Goal: Task Accomplishment & Management: Manage account settings

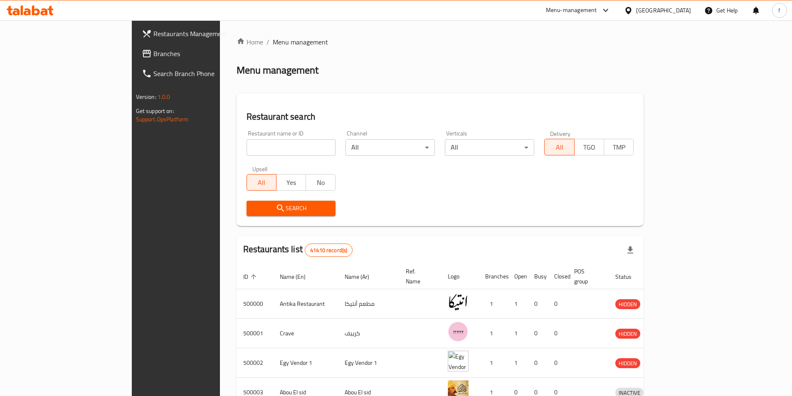
click at [154, 52] on span "Branches" at bounding box center [206, 54] width 104 height 10
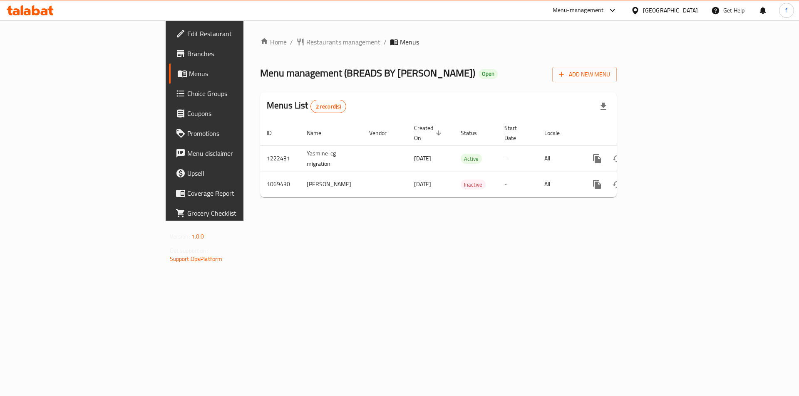
click at [187, 59] on span "Branches" at bounding box center [239, 54] width 105 height 10
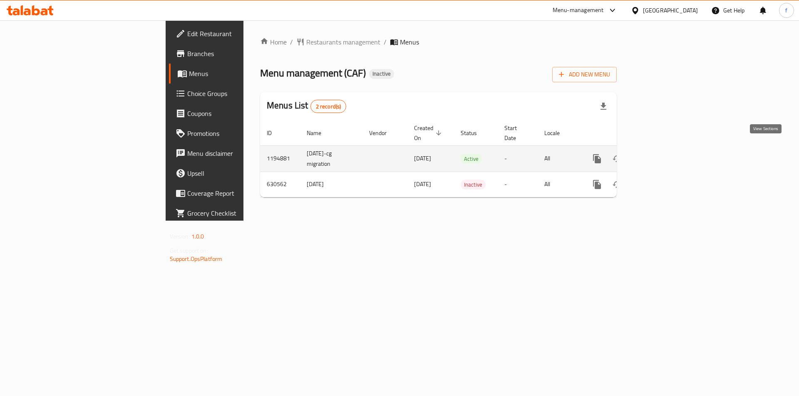
click at [661, 155] on icon "enhanced table" at bounding box center [656, 158] width 7 height 7
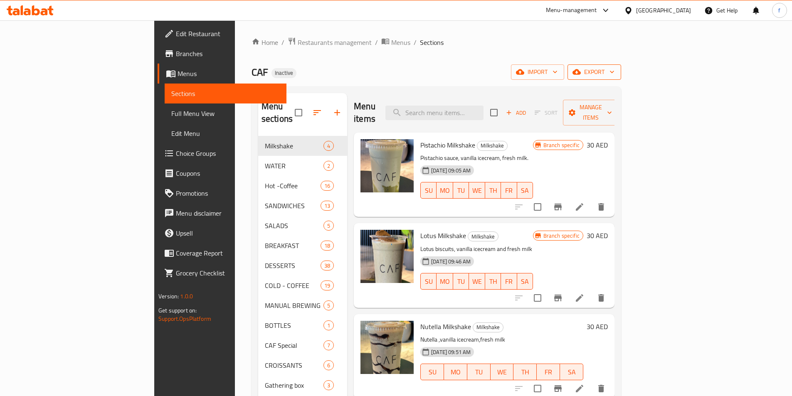
click at [615, 69] on span "export" at bounding box center [594, 72] width 40 height 10
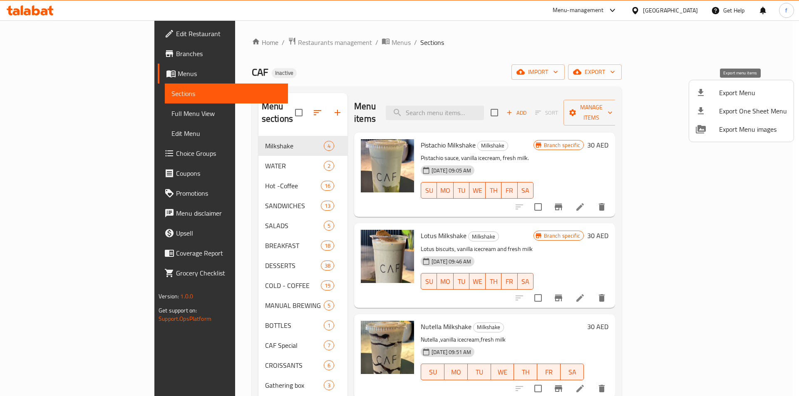
click at [753, 95] on span "Export Menu" at bounding box center [753, 93] width 68 height 10
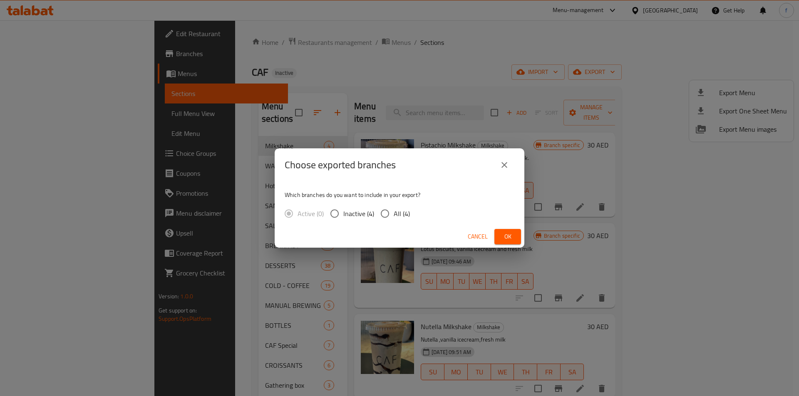
click at [384, 212] on input "All (4)" at bounding box center [384, 213] width 17 height 17
radio input "true"
click at [416, 63] on div "Choose exported branches Which branches do you want to include in your export? …" at bounding box center [399, 198] width 799 height 396
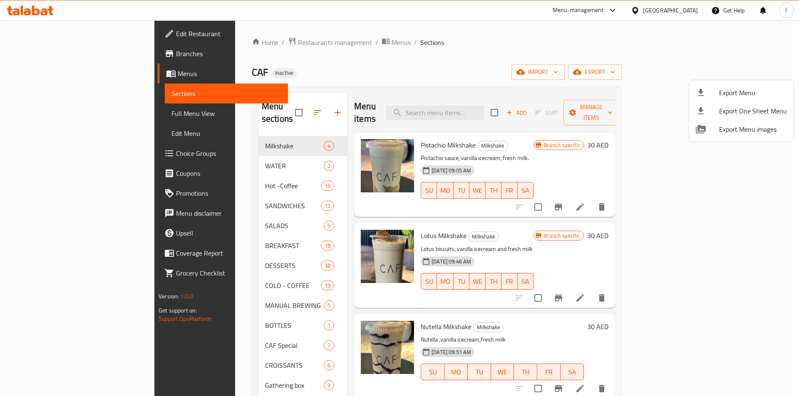
click at [67, 110] on div at bounding box center [399, 198] width 799 height 396
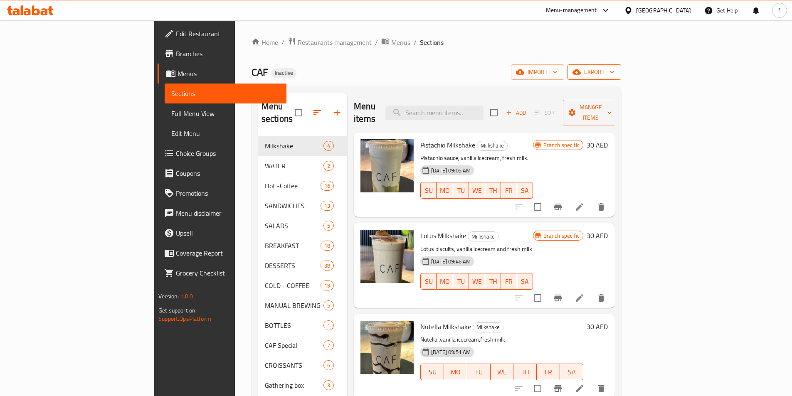
click at [615, 73] on span "export" at bounding box center [594, 72] width 40 height 10
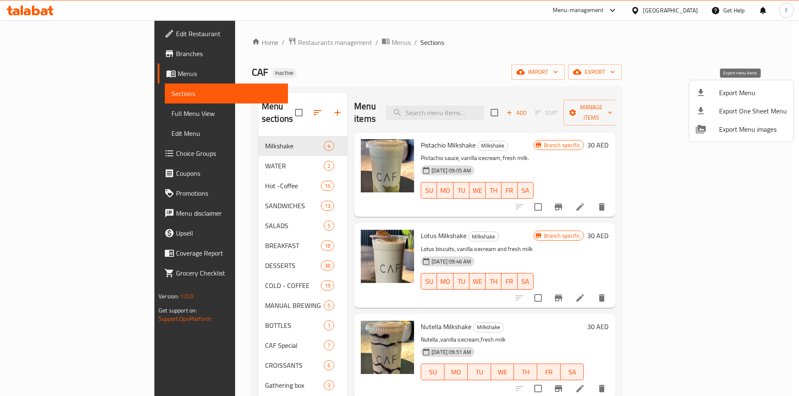
click at [707, 96] on div at bounding box center [707, 93] width 23 height 10
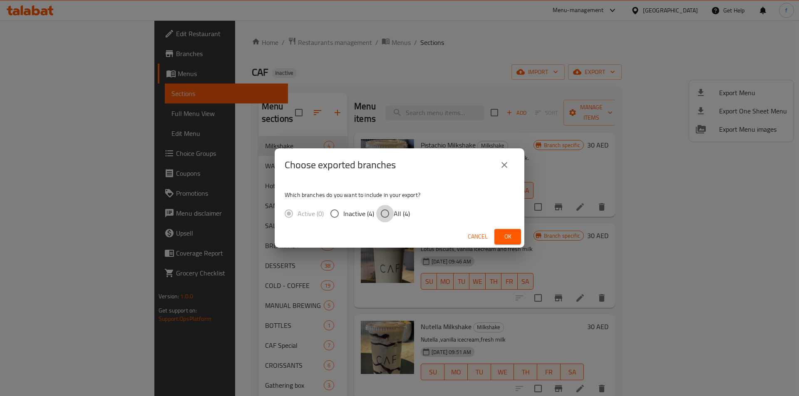
click at [389, 218] on input "All (4)" at bounding box center [384, 213] width 17 height 17
radio input "true"
click at [499, 168] on button "close" at bounding box center [504, 165] width 20 height 20
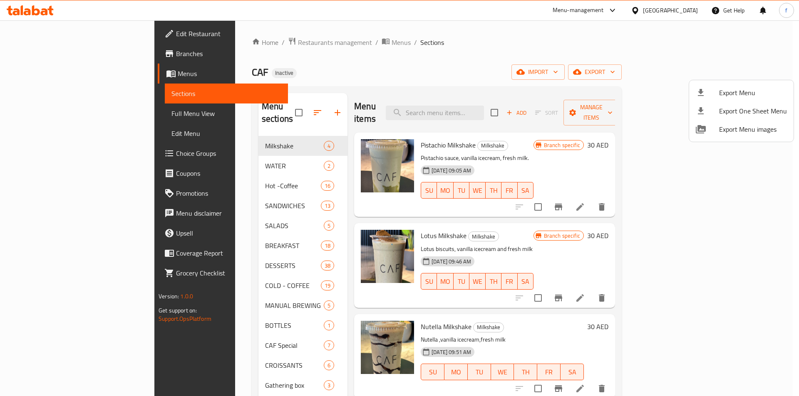
click at [666, 92] on div at bounding box center [399, 198] width 799 height 396
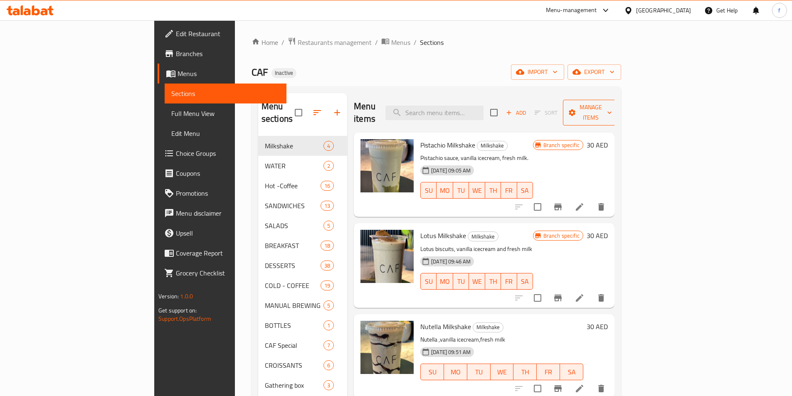
click at [612, 106] on span "Manage items" at bounding box center [591, 112] width 42 height 21
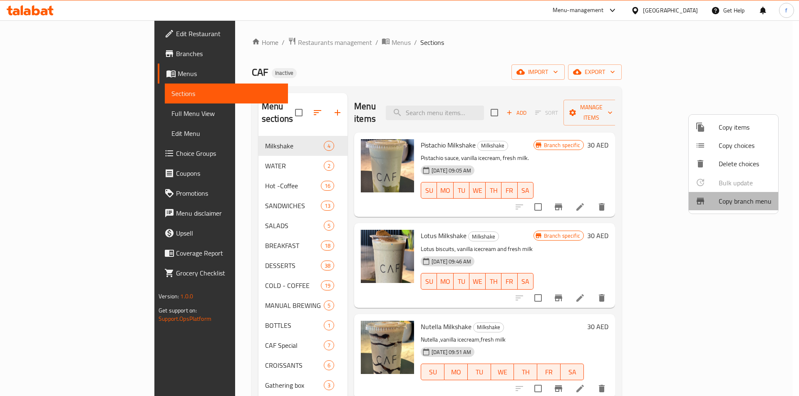
click at [735, 203] on span "Copy branch menu" at bounding box center [744, 201] width 53 height 10
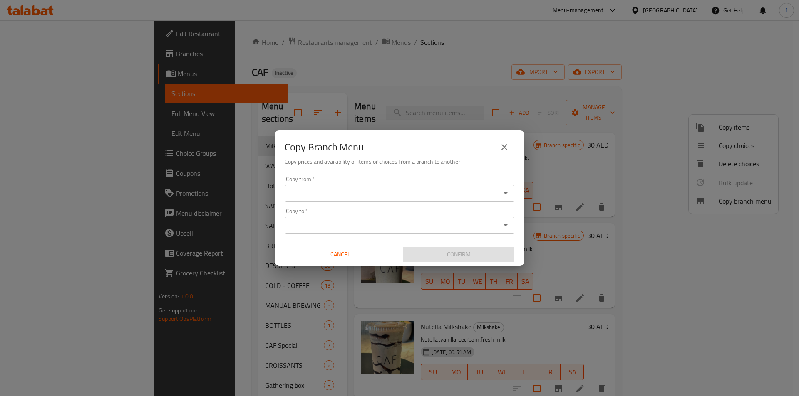
click at [428, 191] on input "Copy from   *" at bounding box center [392, 194] width 211 height 12
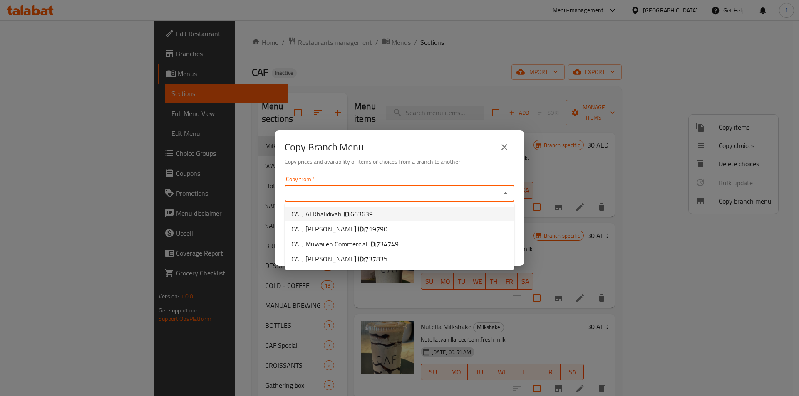
click at [411, 66] on div "Copy Branch Menu Copy prices and availability of items or choices from a branch…" at bounding box center [399, 198] width 799 height 396
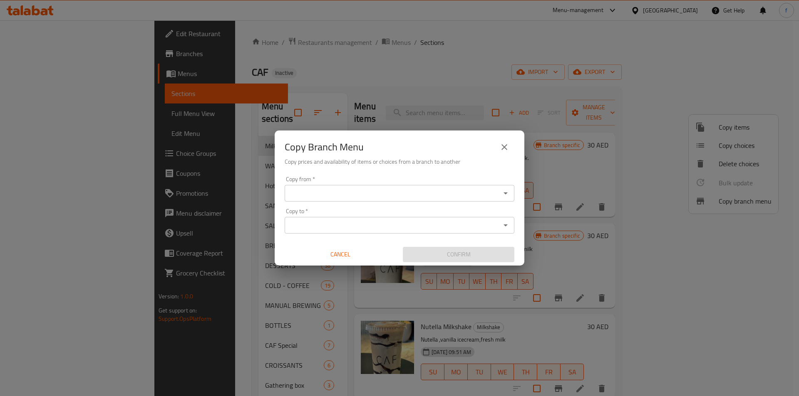
click at [337, 54] on div "Copy Branch Menu Copy prices and availability of items or choices from a branch…" at bounding box center [399, 198] width 799 height 396
click at [504, 149] on icon "close" at bounding box center [504, 147] width 10 height 10
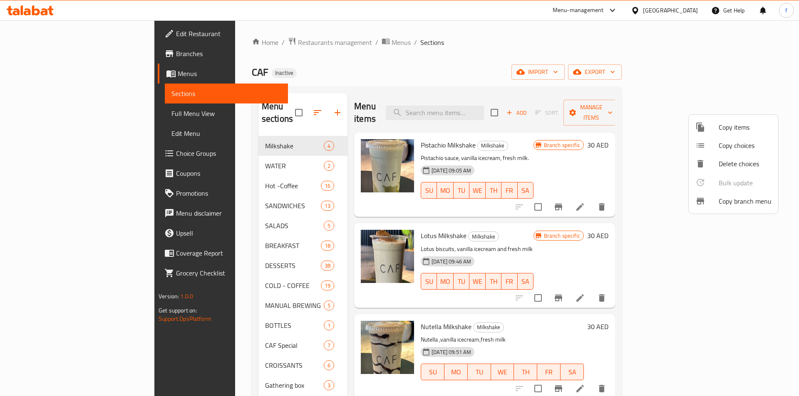
click at [42, 73] on div at bounding box center [399, 198] width 799 height 396
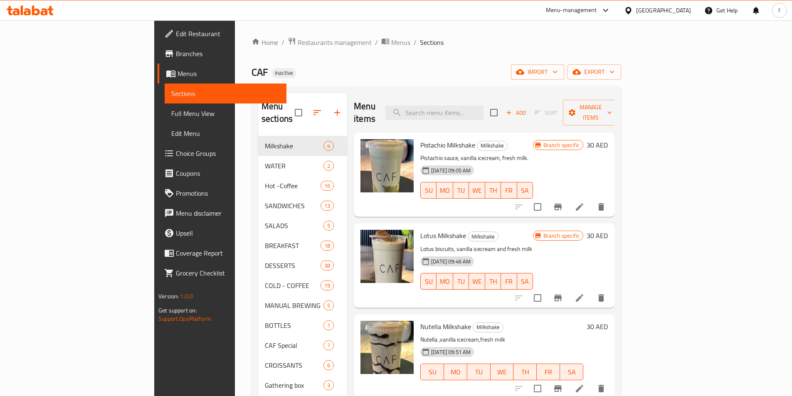
click at [178, 72] on span "Menus" at bounding box center [229, 74] width 102 height 10
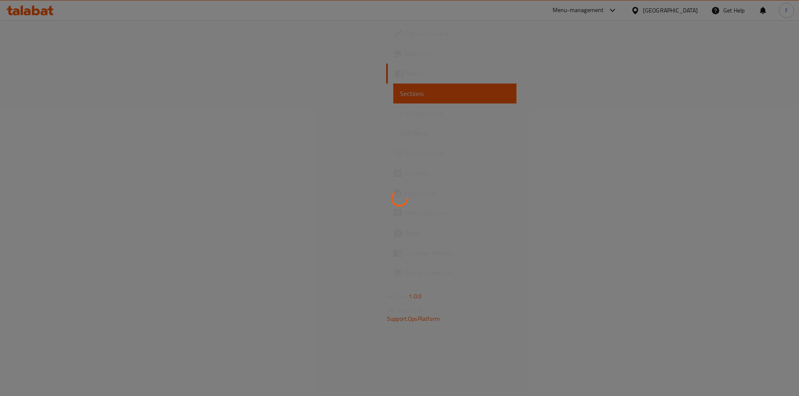
click at [46, 53] on div at bounding box center [399, 198] width 799 height 396
click at [404, 53] on span "Branches" at bounding box center [456, 54] width 105 height 10
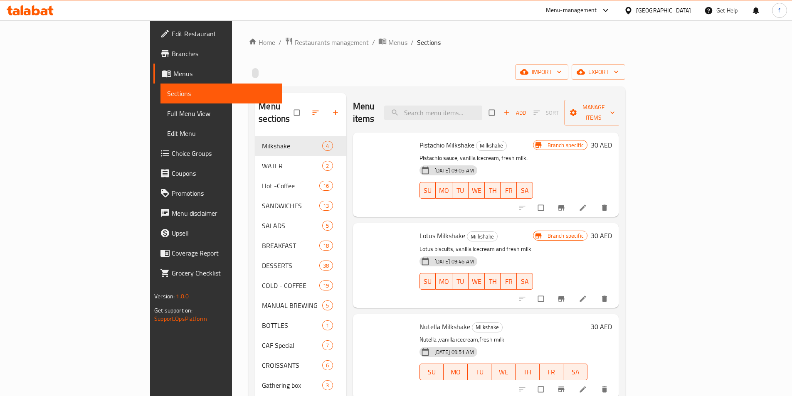
click at [172, 53] on span "Branches" at bounding box center [224, 54] width 104 height 10
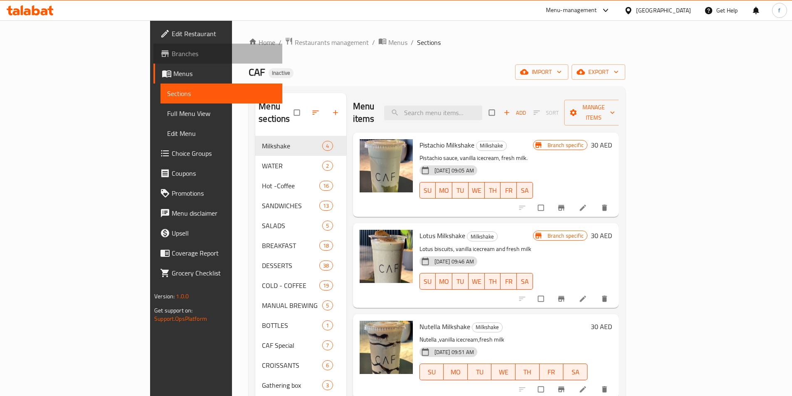
click at [172, 53] on span "Branches" at bounding box center [224, 54] width 104 height 10
